Goal: Contribute content

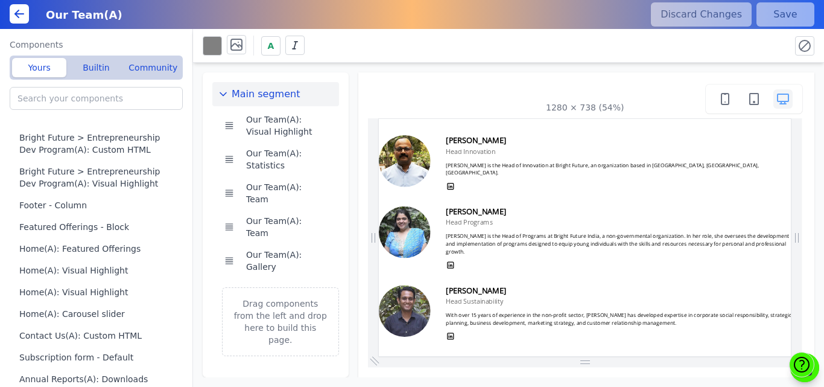
scroll to position [711, 0]
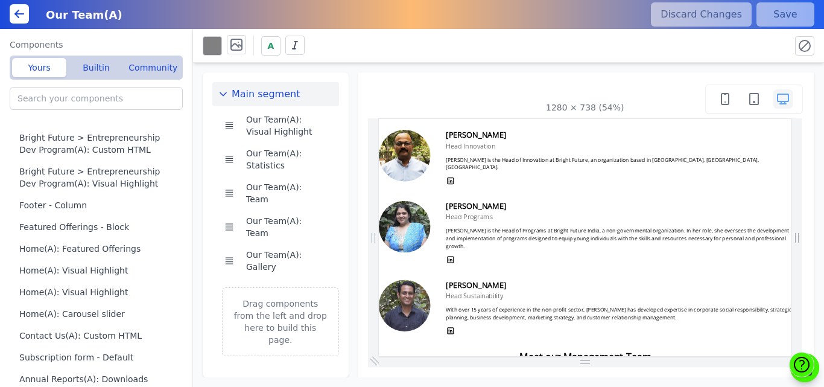
drag, startPoint x: 1144, startPoint y: 173, endPoint x: 1187, endPoint y: 346, distance: 179.0
click at [283, 211] on button "Our Team(A): Team" at bounding box center [285, 227] width 88 height 34
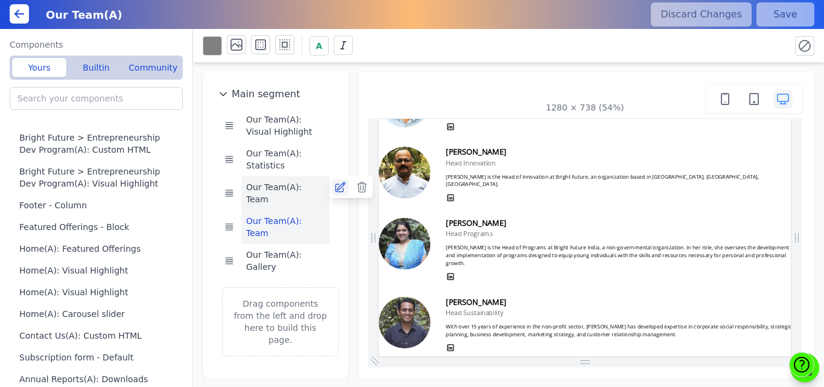
click at [340, 187] on icon at bounding box center [340, 187] width 12 height 12
click at [340, 215] on icon at bounding box center [340, 221] width 12 height 12
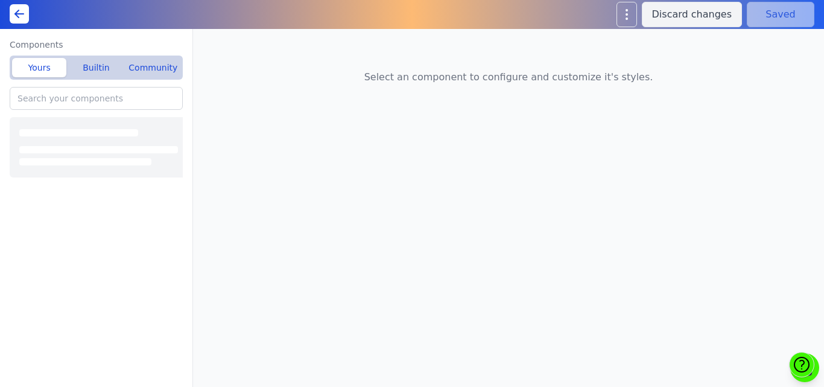
type input "Our Team(A): Team"
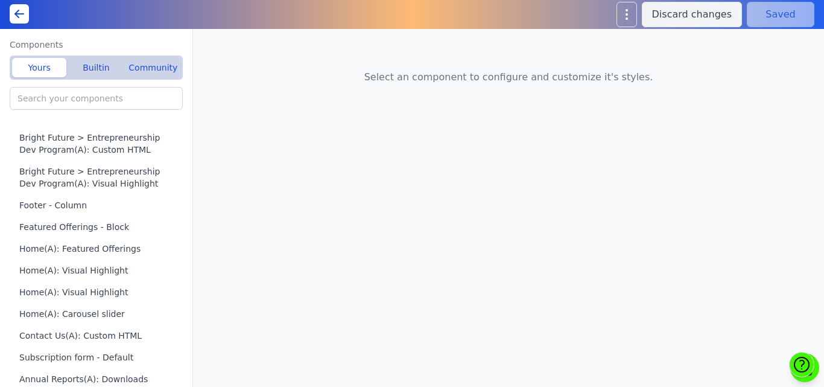
type input "Our Team(A): Team"
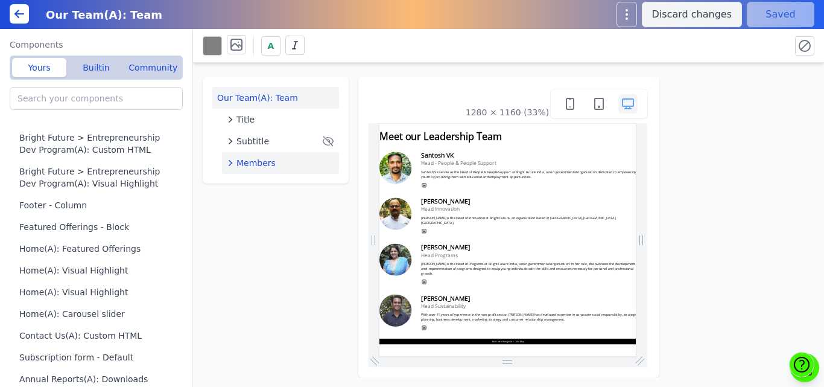
click at [262, 160] on span "Members" at bounding box center [255, 163] width 39 height 12
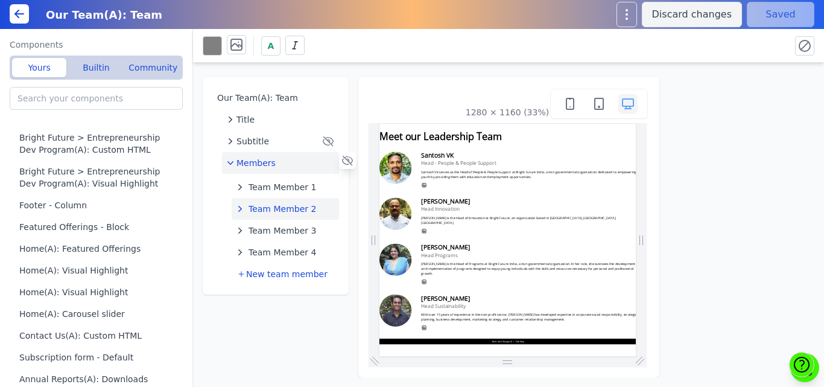
click at [275, 206] on span "Team Member 2" at bounding box center [283, 209] width 68 height 12
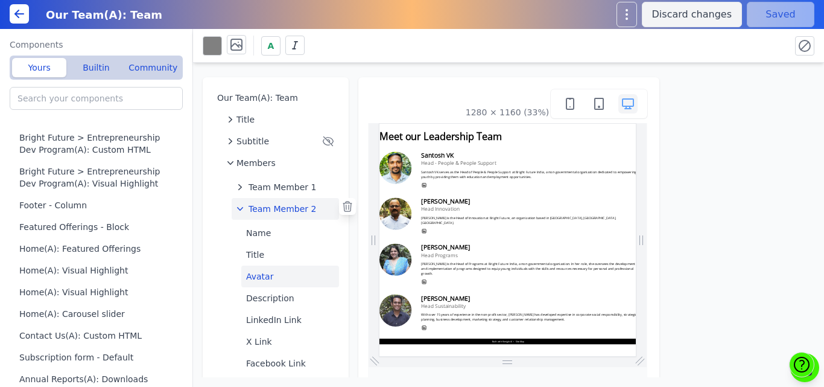
click at [264, 275] on button "Avatar" at bounding box center [290, 276] width 98 height 22
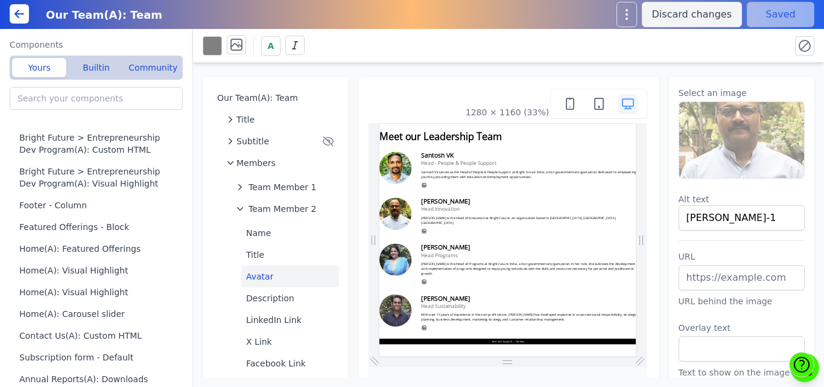
click at [719, 151] on img at bounding box center [741, 140] width 125 height 76
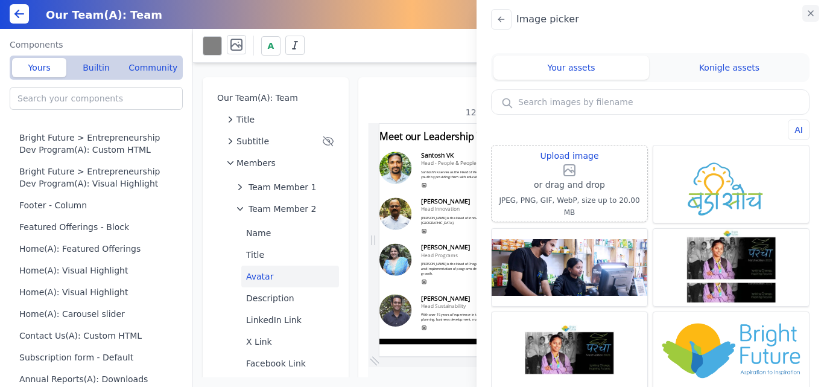
click at [809, 13] on icon "button" at bounding box center [811, 13] width 10 height 10
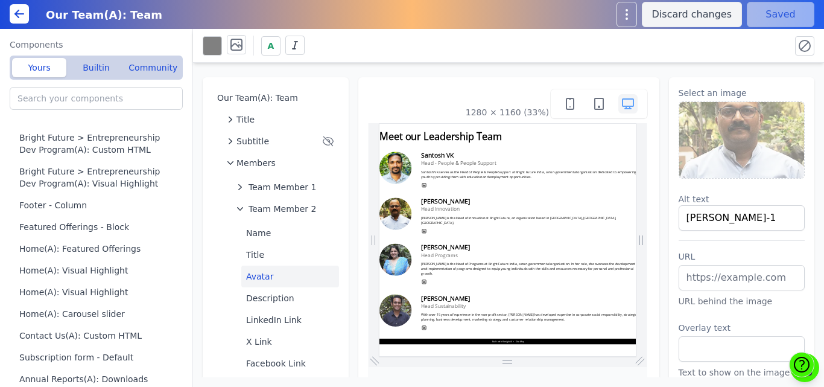
click at [609, 69] on div "Our Team(A): Team Title Subtitle Members Team Member 1 Team Member 2 Name Title…" at bounding box center [508, 220] width 631 height 314
drag, startPoint x: 609, startPoint y: 69, endPoint x: 660, endPoint y: 80, distance: 52.3
click at [660, 80] on div "Our Team(A): Team Title Subtitle Members Team Member 1 Team Member 2 Name Title…" at bounding box center [508, 220] width 631 height 314
